Goal: Transaction & Acquisition: Purchase product/service

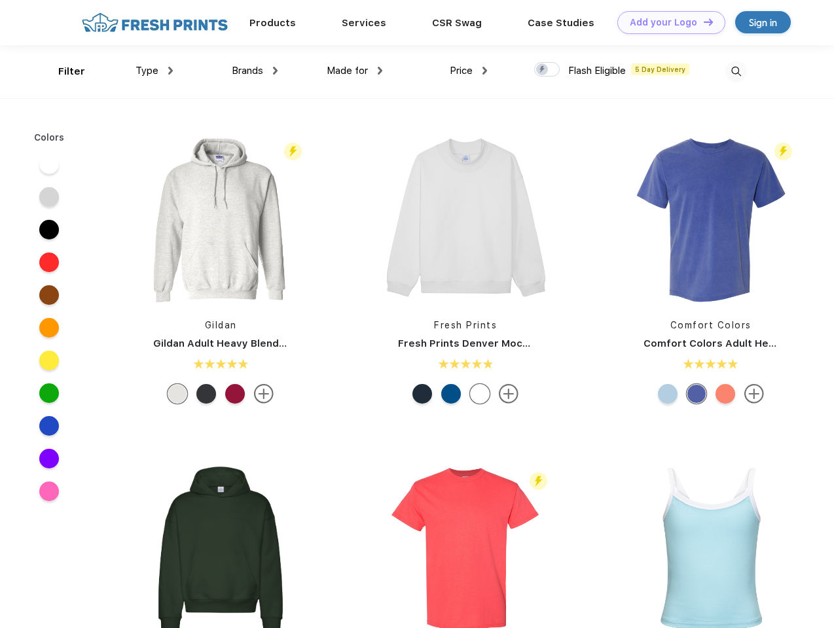
scroll to position [1, 0]
click at [666, 22] on link "Add your Logo Design Tool" at bounding box center [671, 22] width 108 height 23
click at [0, 0] on div "Design Tool" at bounding box center [0, 0] width 0 height 0
click at [702, 22] on link "Add your Logo Design Tool" at bounding box center [671, 22] width 108 height 23
click at [63, 71] on div "Filter" at bounding box center [71, 71] width 27 height 15
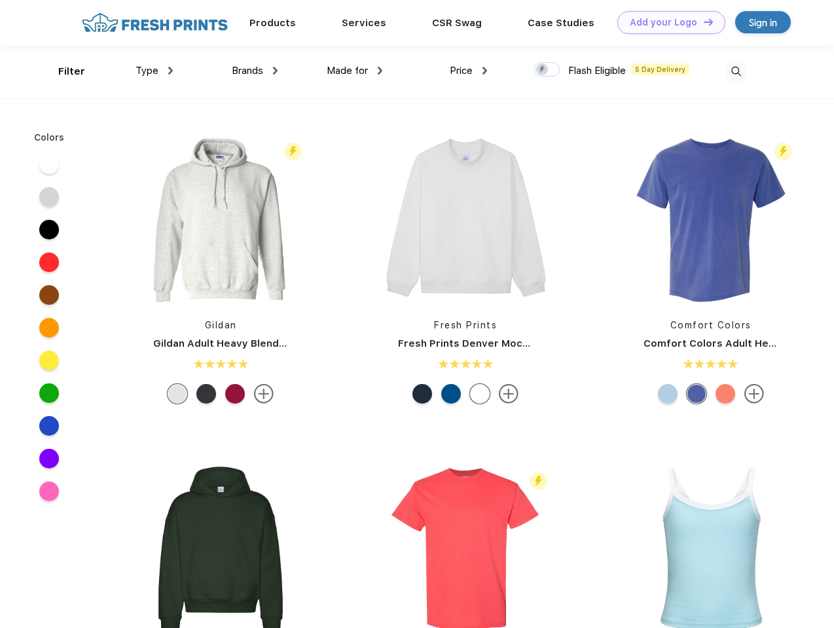
click at [154, 71] on span "Type" at bounding box center [146, 71] width 23 height 12
click at [255, 71] on span "Brands" at bounding box center [247, 71] width 31 height 12
click at [355, 71] on span "Made for" at bounding box center [347, 71] width 41 height 12
click at [469, 71] on span "Price" at bounding box center [461, 71] width 23 height 12
click at [547, 70] on div at bounding box center [547, 69] width 26 height 14
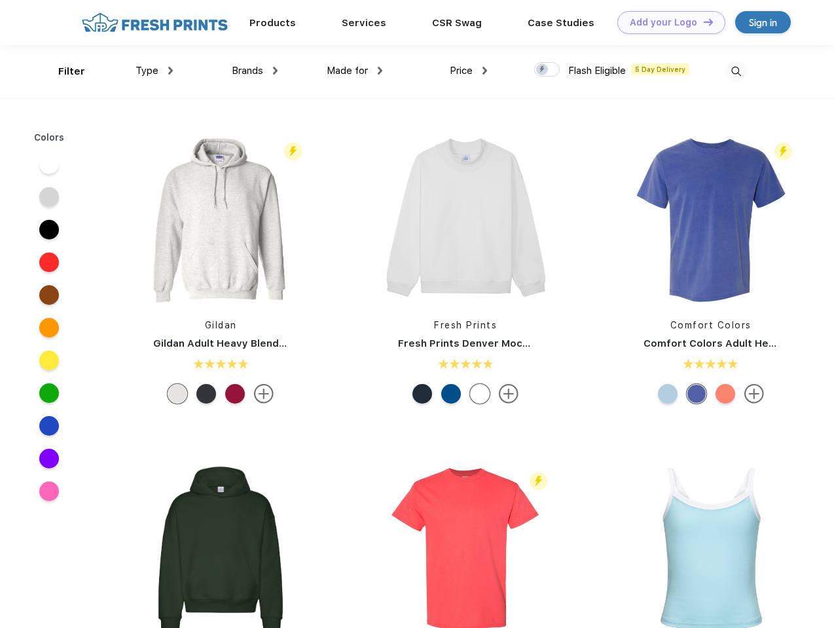
click at [543, 70] on input "checkbox" at bounding box center [538, 66] width 9 height 9
click at [736, 71] on img at bounding box center [736, 72] width 22 height 22
